Goal: Transaction & Acquisition: Purchase product/service

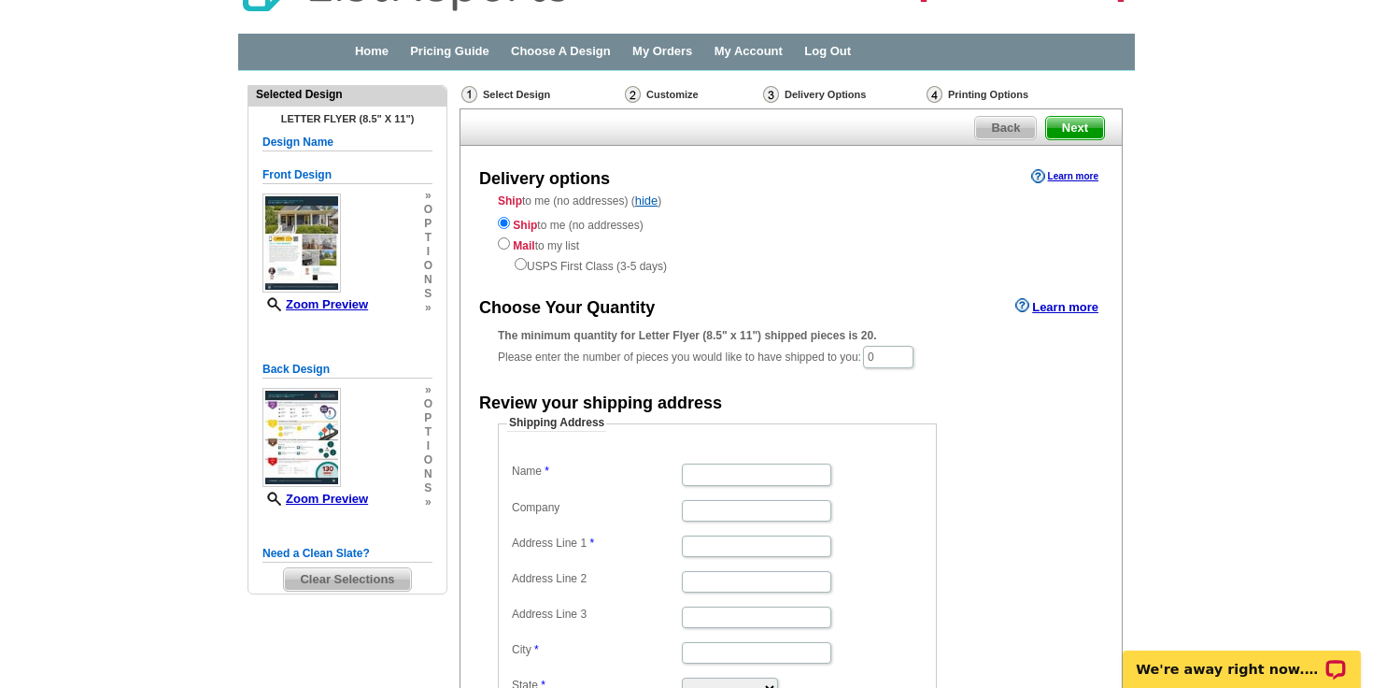
scroll to position [50, 0]
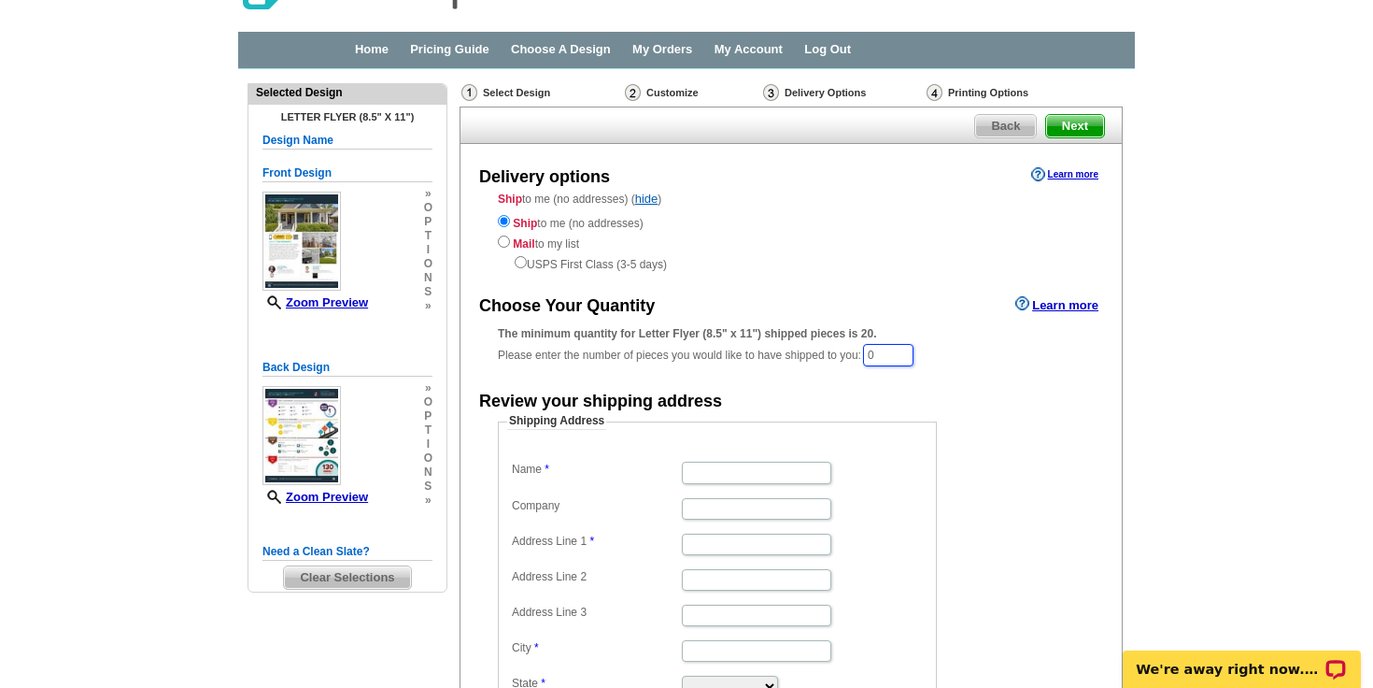
drag, startPoint x: 894, startPoint y: 361, endPoint x: 833, endPoint y: 353, distance: 61.2
click at [833, 353] on div "The minimum quantity for Letter Flyer (8.5" x 11") shipped pieces is 20. Please…" at bounding box center [791, 346] width 587 height 43
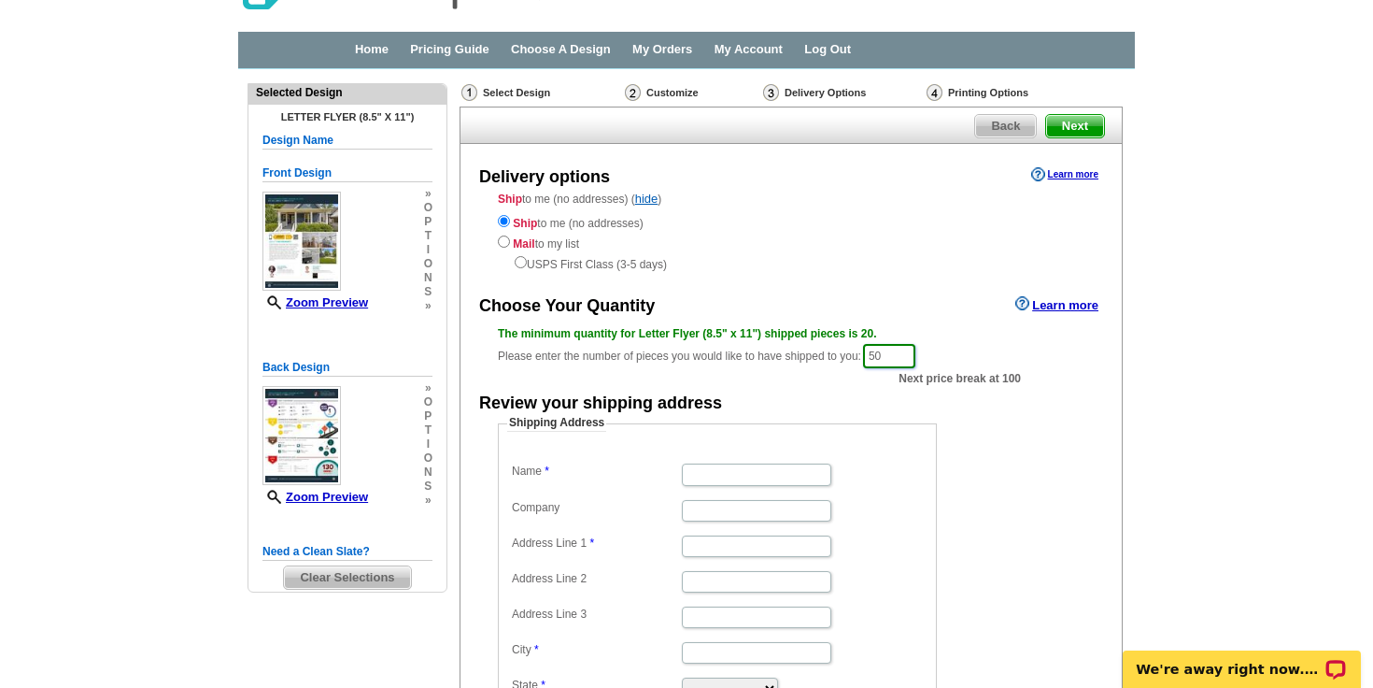
type input "50"
click at [1113, 474] on div "Shipping Address Name Company Address Line 1 Address Line 2 Address Line 3 City…" at bounding box center [791, 589] width 661 height 349
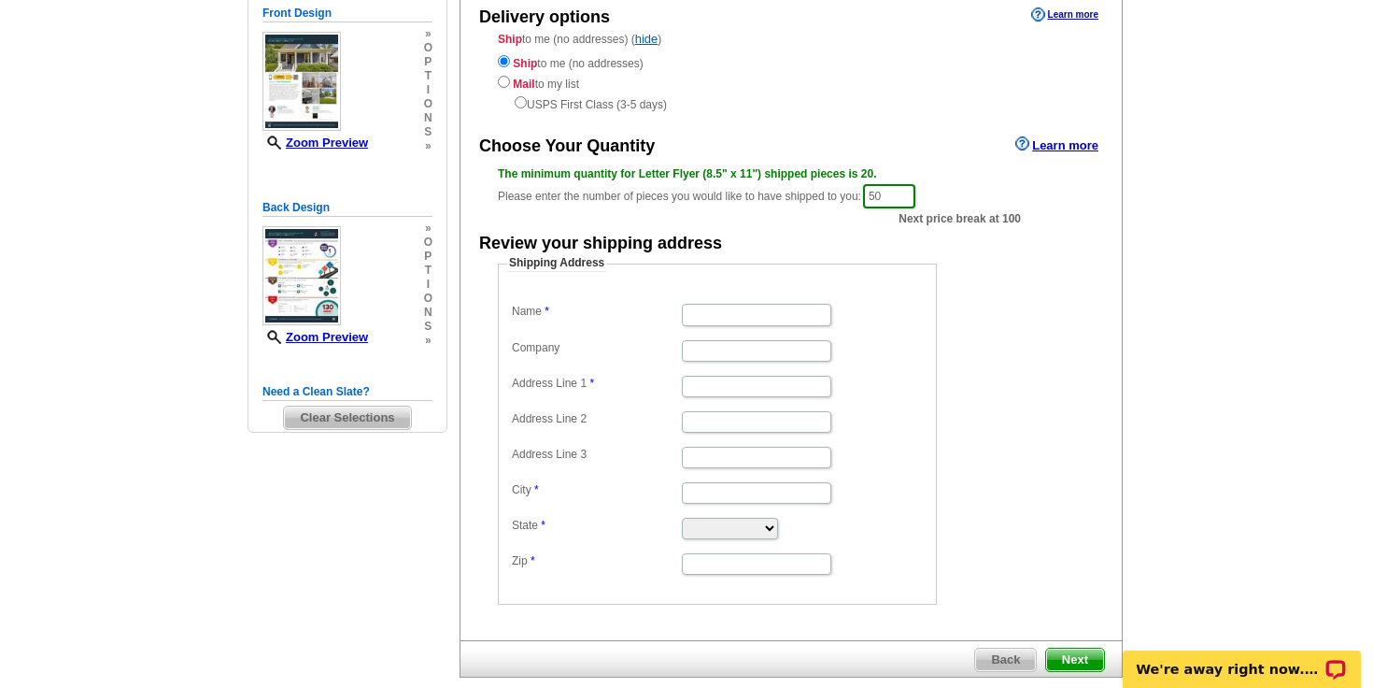
scroll to position [309, 0]
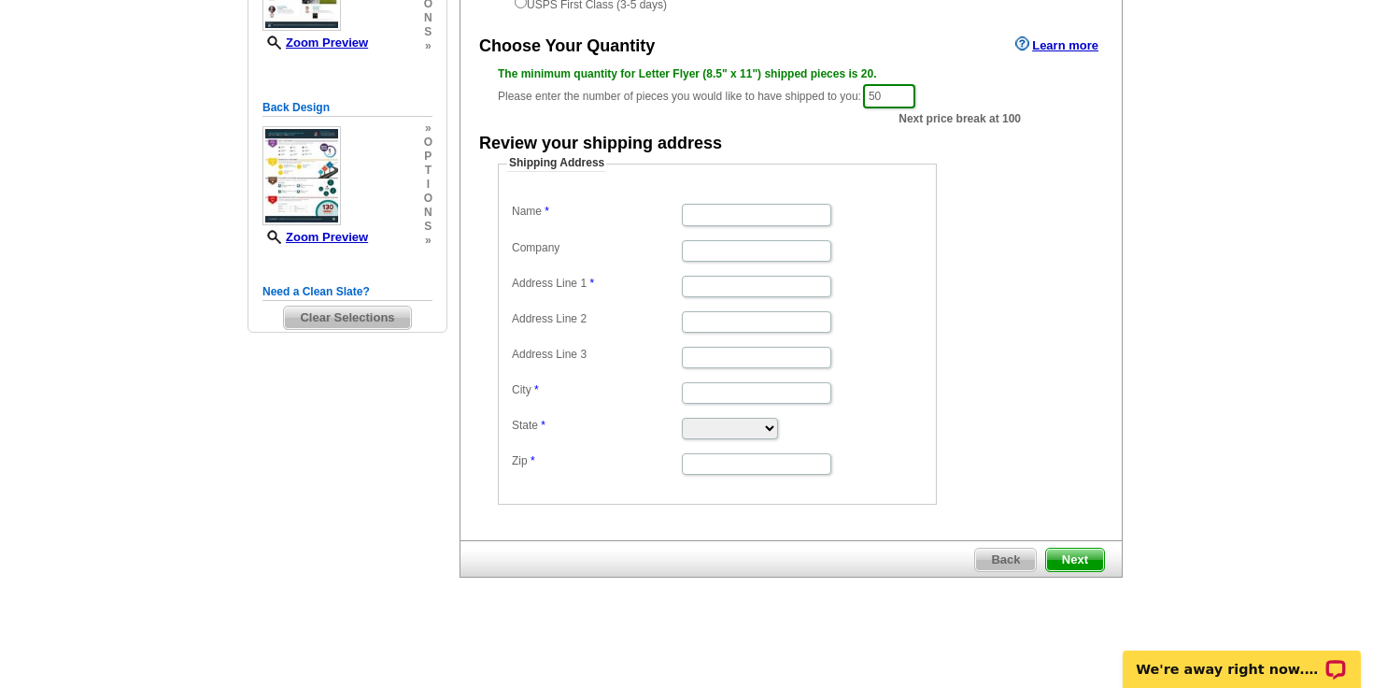
click at [745, 199] on dd at bounding box center [717, 213] width 420 height 28
click at [738, 213] on input "Name" at bounding box center [756, 214] width 149 height 21
click at [765, 212] on input "Suzanne" at bounding box center [756, 214] width 149 height 21
type input "Suzanne DeConto"
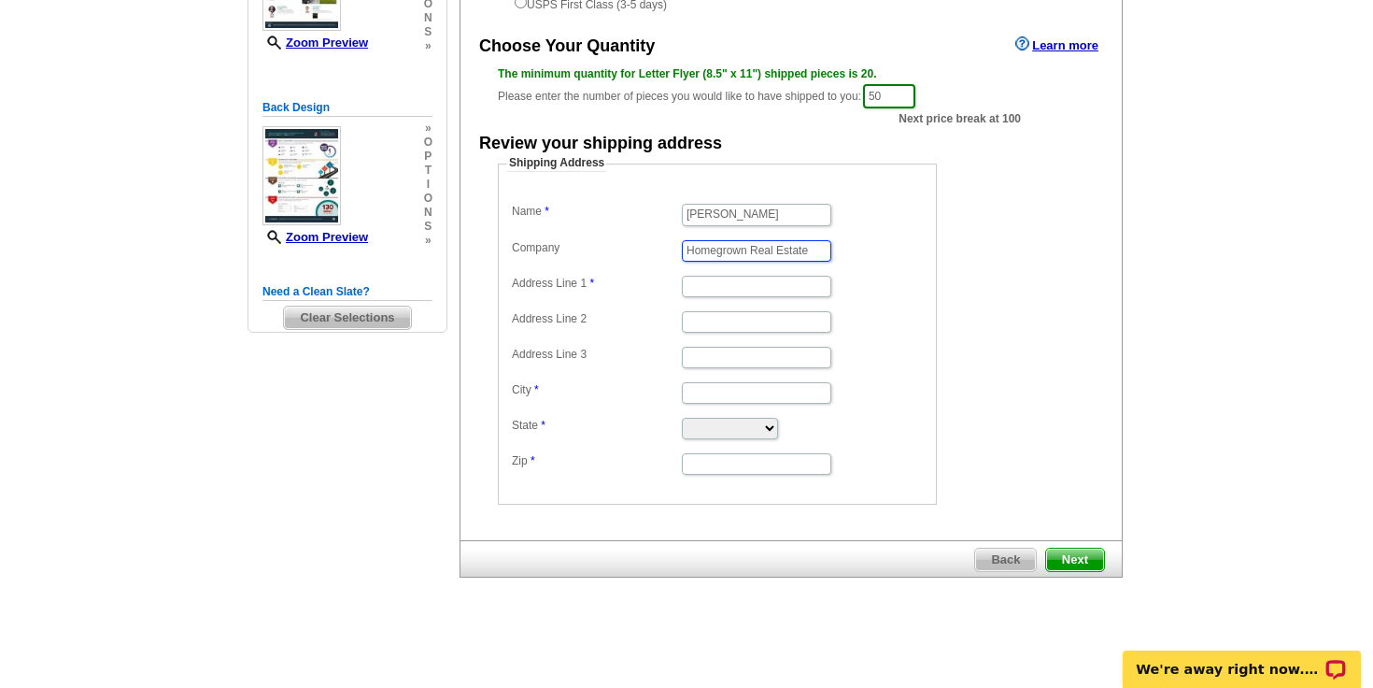
scroll to position [0, 5]
type input "Homegrown Real Estate"
click at [704, 295] on input "Address Line 1" at bounding box center [756, 286] width 149 height 21
type input "3324 Lassiter St."
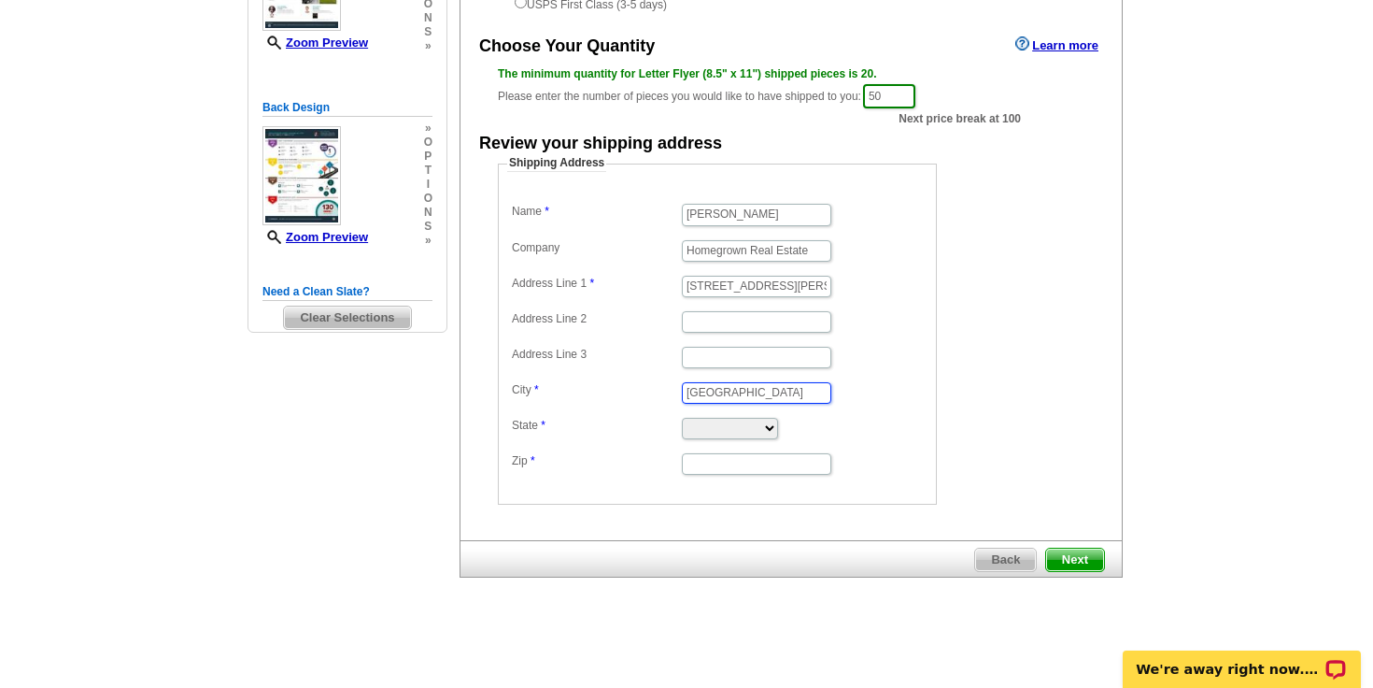
type input "Durham"
click at [721, 430] on select "Alabama Alaska Arizona Arkansas California Colorado Connecticut District of Col…" at bounding box center [730, 428] width 96 height 21
select select "NC"
click at [682, 418] on select "Alabama Alaska Arizona Arkansas California Colorado Connecticut District of Col…" at bounding box center [730, 428] width 96 height 21
click at [724, 463] on input "Zip" at bounding box center [756, 463] width 149 height 21
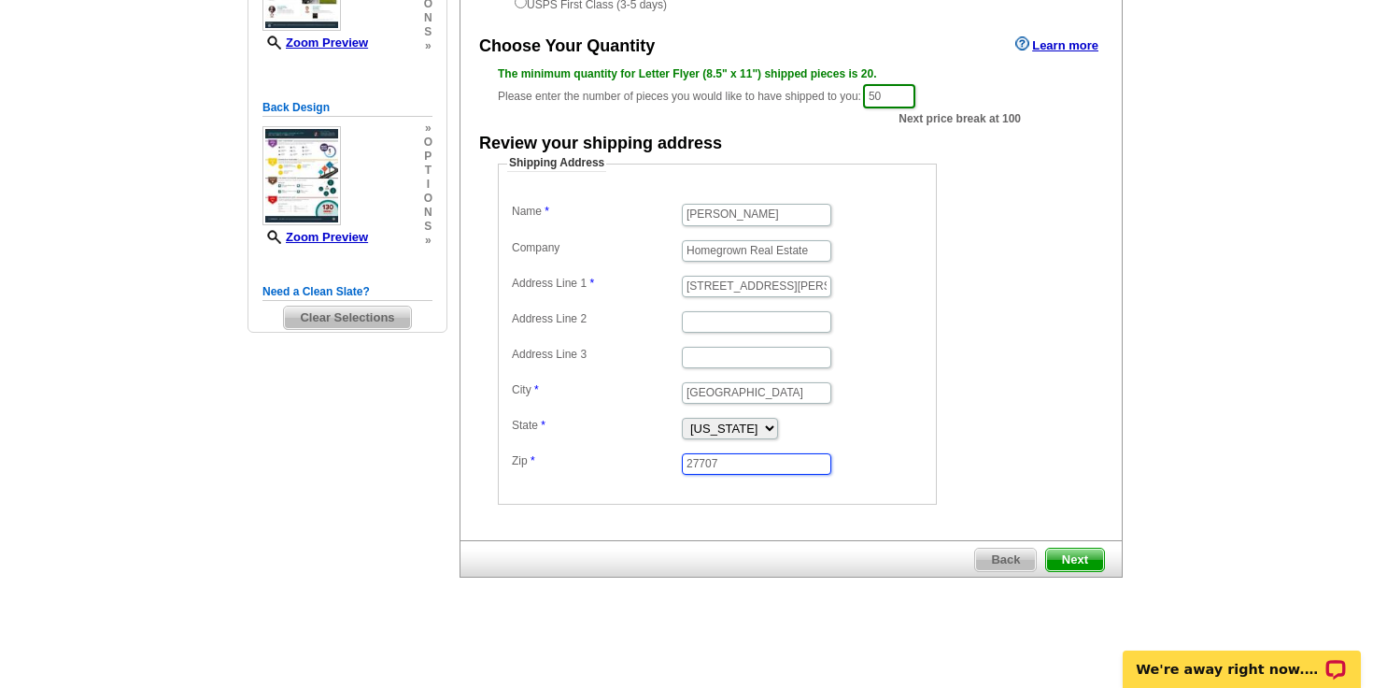
type input "27707"
click at [996, 428] on form "Shipping Address Name Suzanne DeConto Company Homegrown Real Estate Address Lin…" at bounding box center [791, 329] width 587 height 349
click at [1077, 566] on span "Next" at bounding box center [1075, 559] width 58 height 22
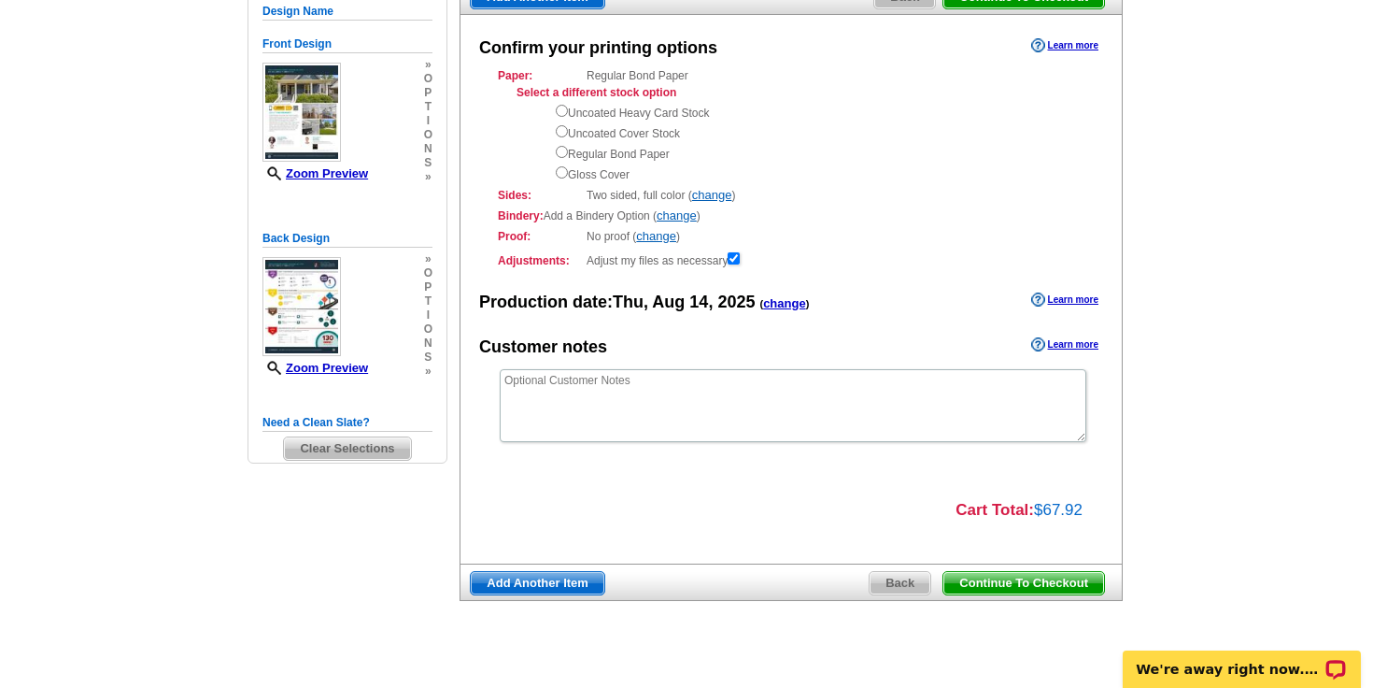
scroll to position [190, 0]
